Goal: Transaction & Acquisition: Purchase product/service

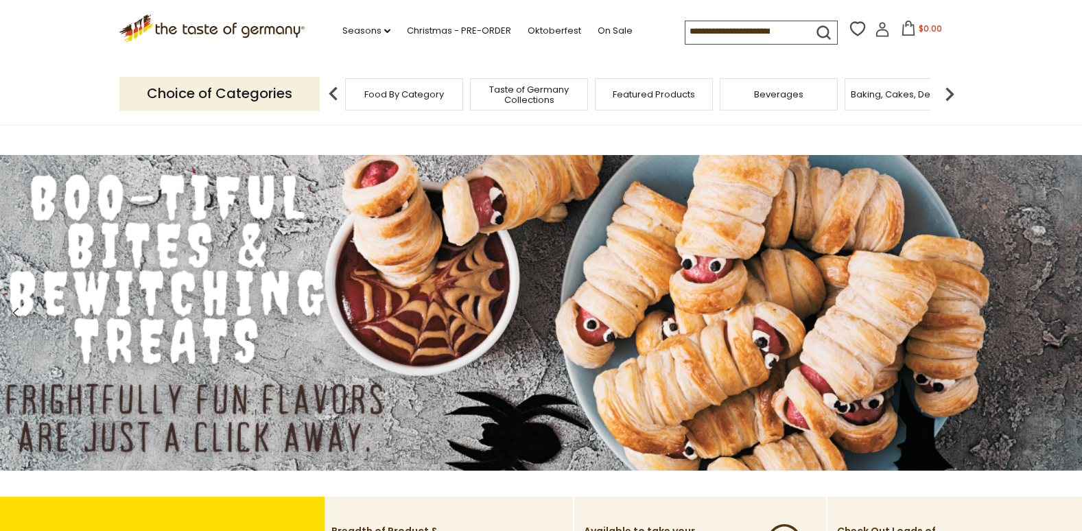
click at [414, 99] on span "Food By Category" at bounding box center [404, 94] width 80 height 10
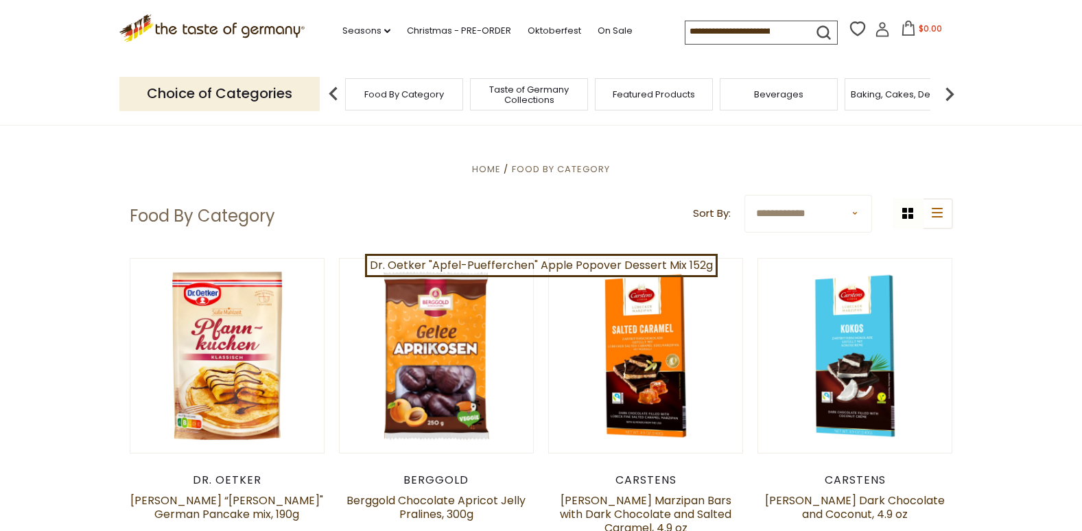
scroll to position [23, 0]
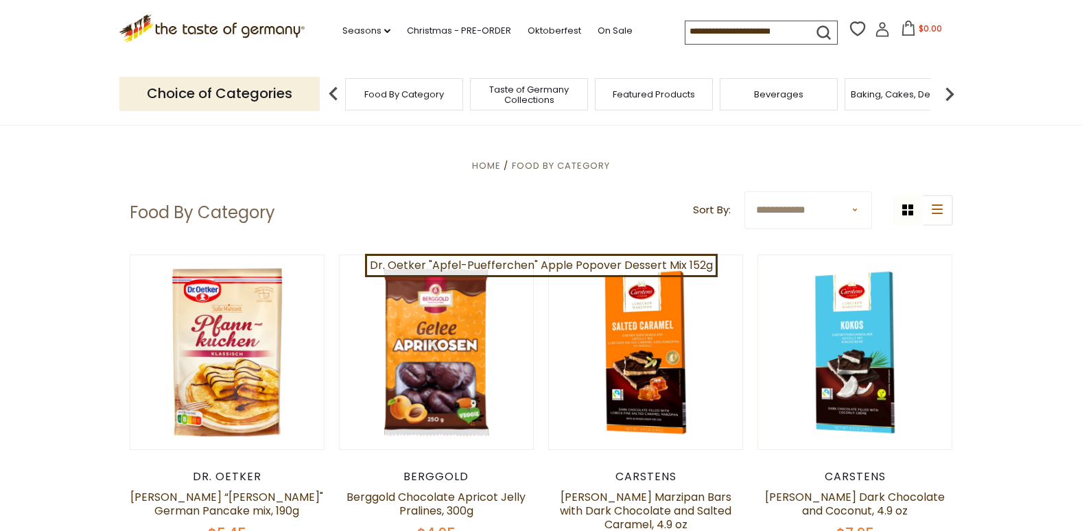
click at [436, 97] on span "Food By Category" at bounding box center [404, 94] width 80 height 10
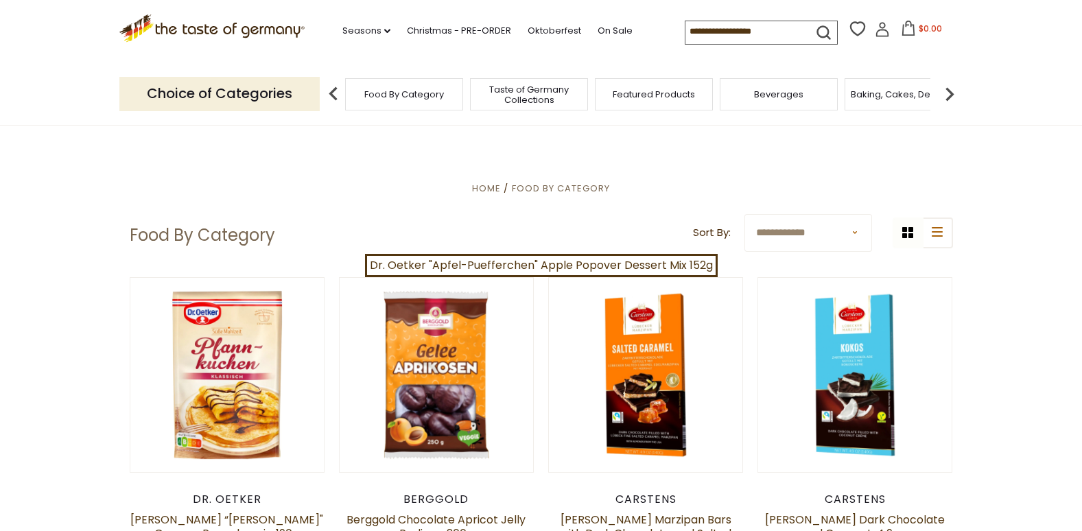
click at [304, 98] on p "Choice of Categories" at bounding box center [219, 94] width 200 height 34
click at [693, 36] on input at bounding box center [743, 30] width 116 height 19
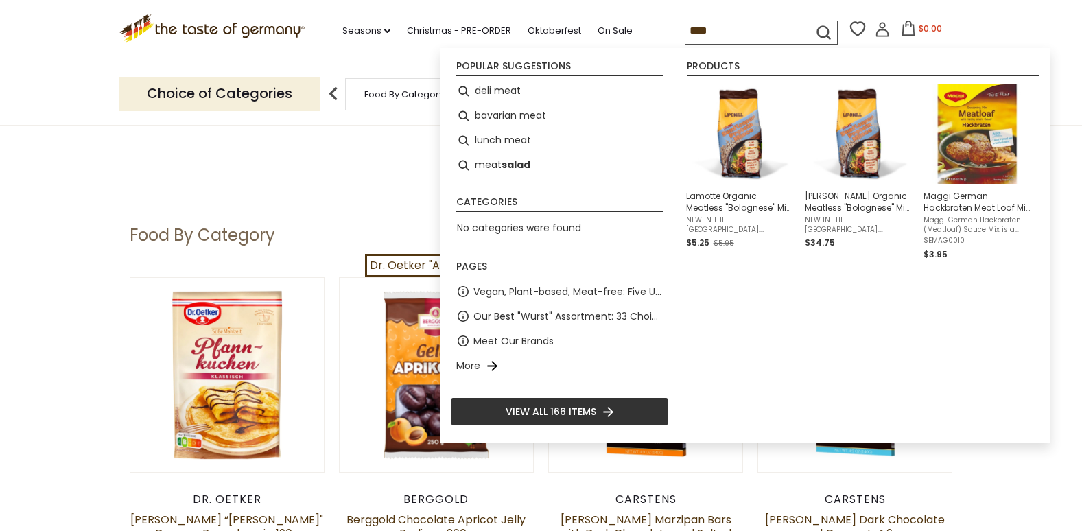
click at [518, 93] on li "deli meat" at bounding box center [559, 91] width 217 height 25
type input "*********"
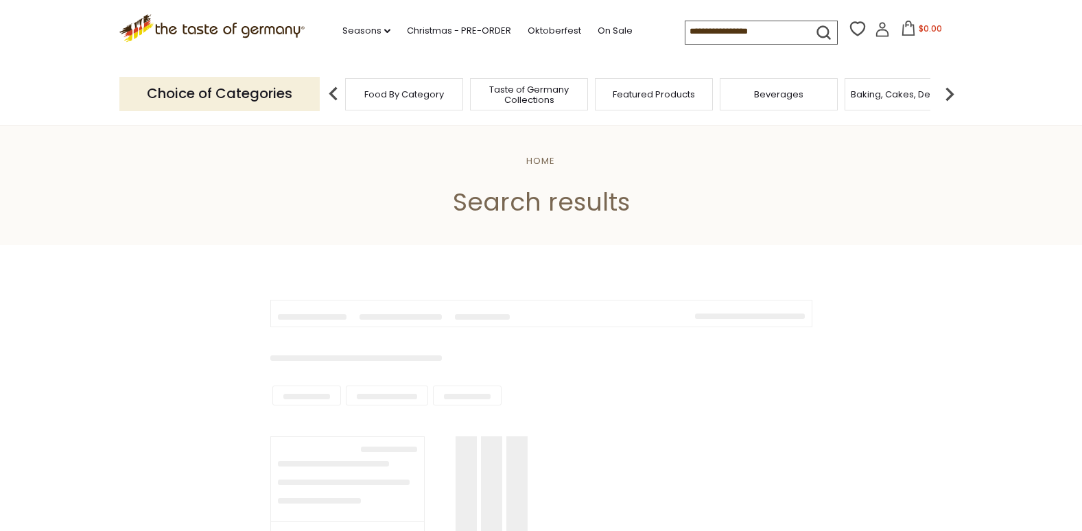
type input "*********"
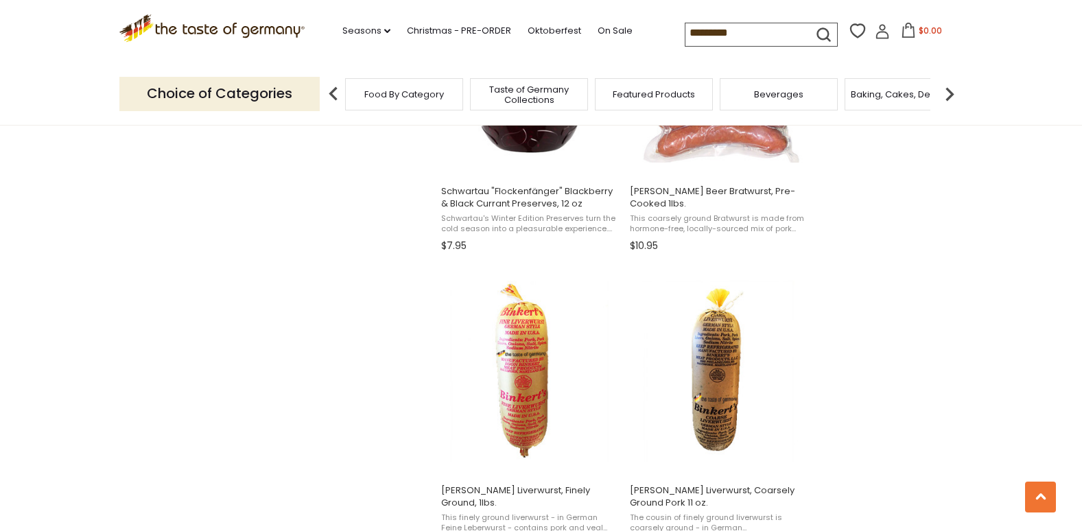
scroll to position [1912, 0]
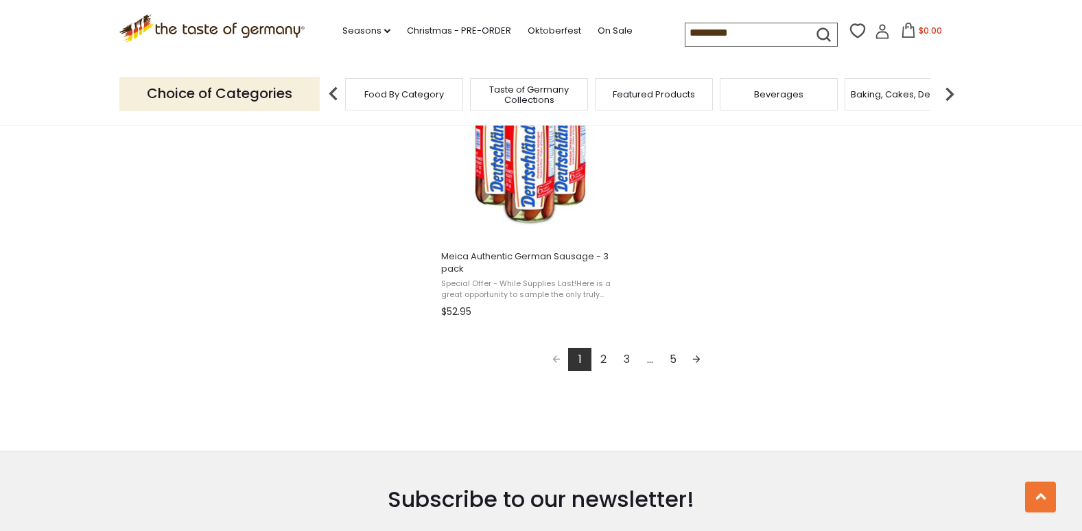
click at [604, 359] on link "2" at bounding box center [602, 359] width 23 height 23
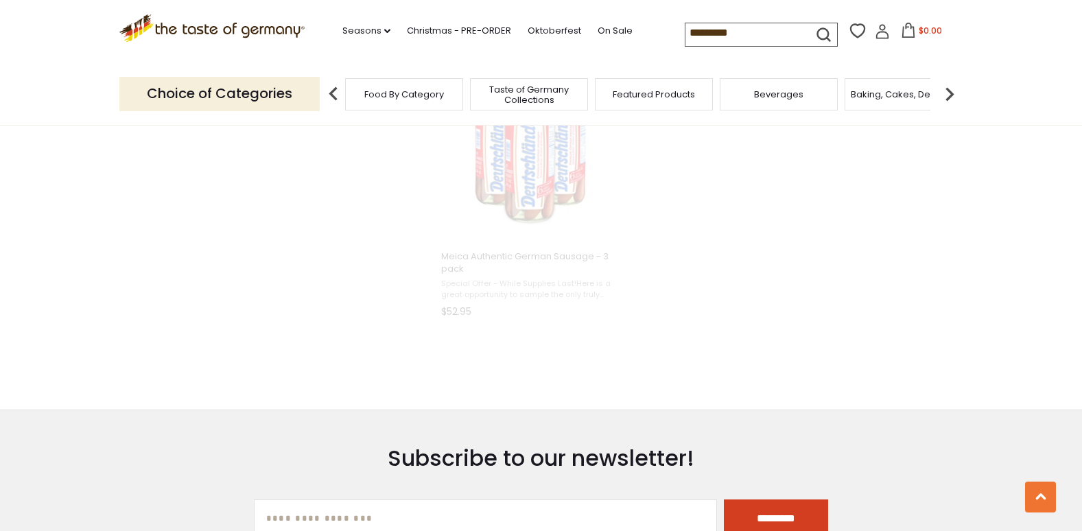
scroll to position [2293, 0]
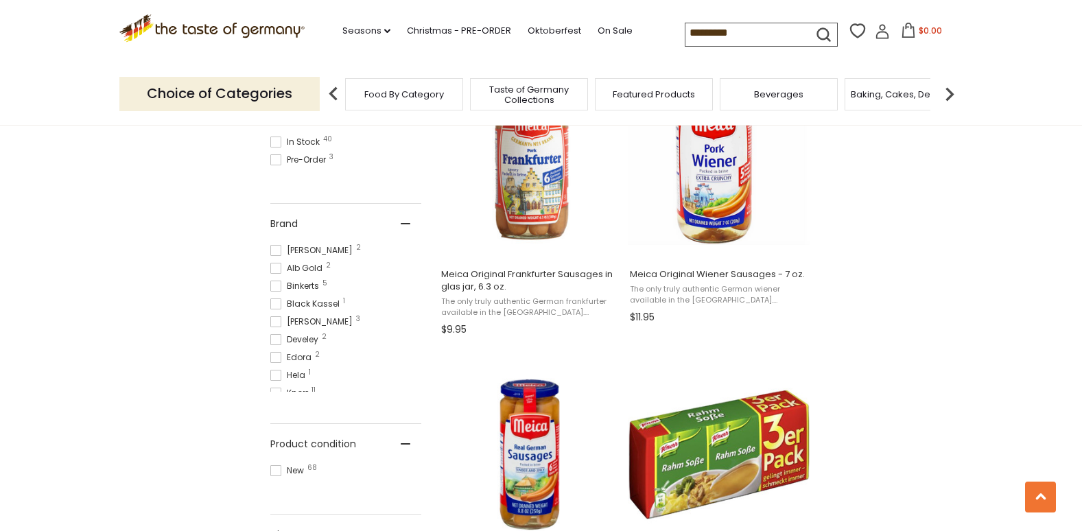
scroll to position [1384, 0]
